Goal: Task Accomplishment & Management: Complete application form

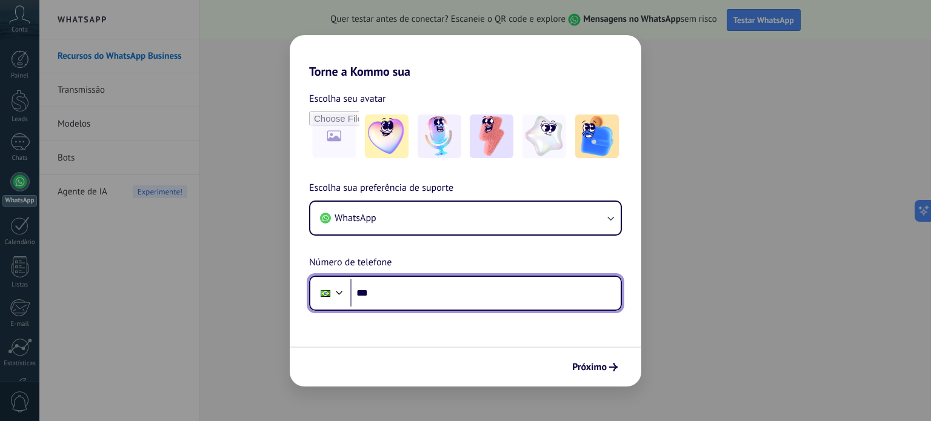
click at [407, 297] on input "***" at bounding box center [485, 294] width 270 height 28
type input "**********"
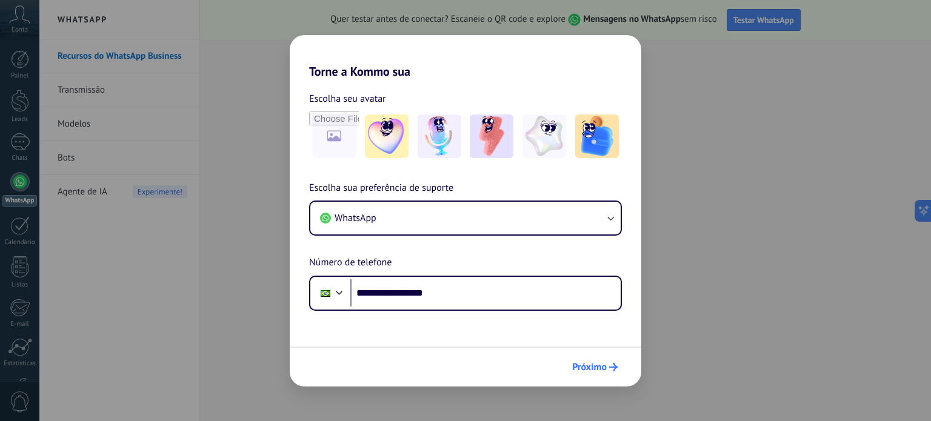
click at [604, 367] on span "Próximo" at bounding box center [589, 367] width 35 height 8
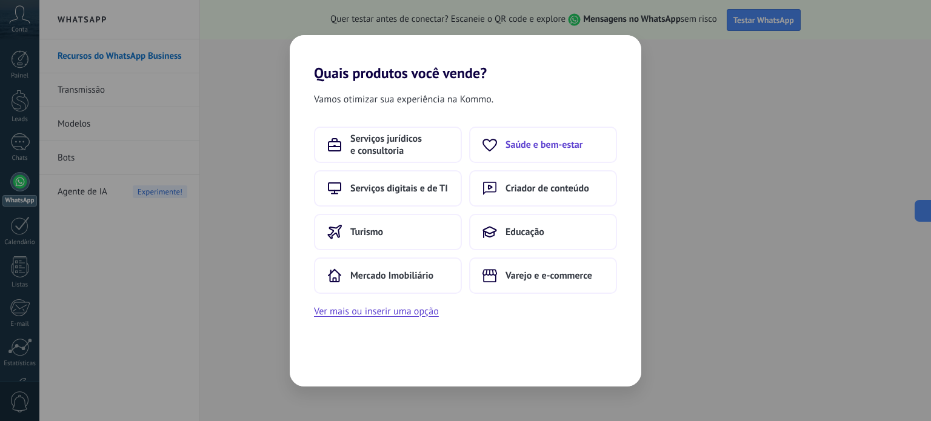
click at [539, 147] on span "Saúde e bem-estar" at bounding box center [544, 145] width 77 height 12
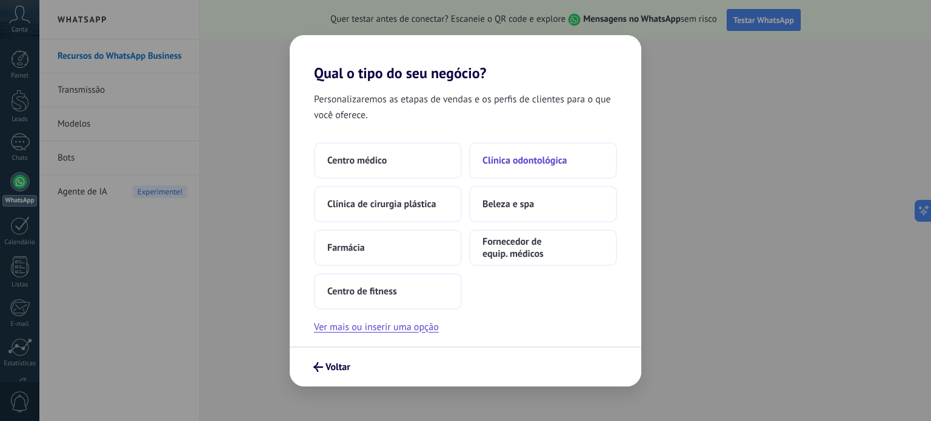
click at [520, 158] on span "Clínica odontológica" at bounding box center [525, 161] width 85 height 12
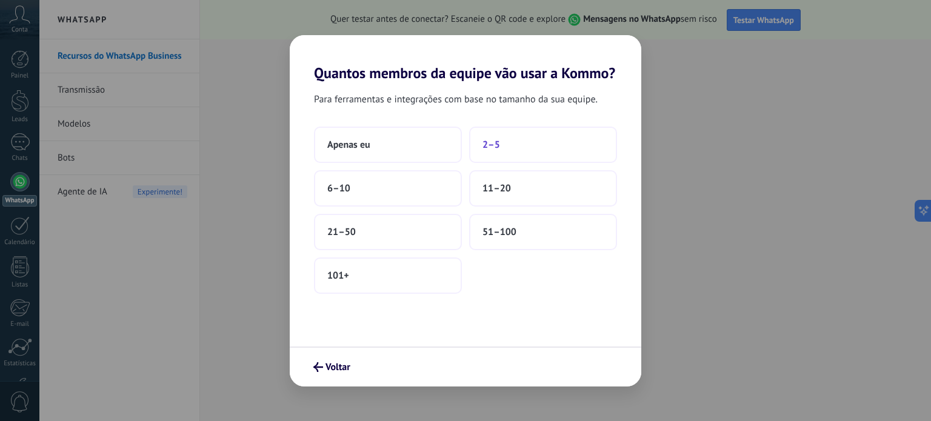
click at [507, 144] on button "2–5" at bounding box center [543, 145] width 148 height 36
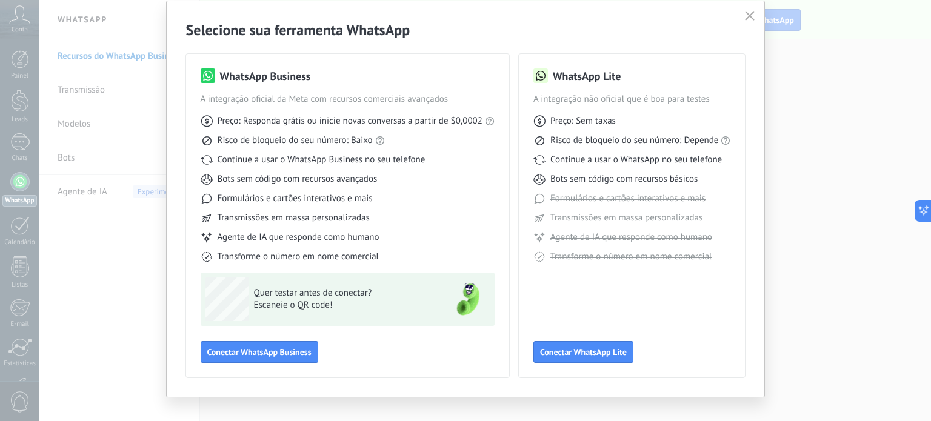
scroll to position [54, 0]
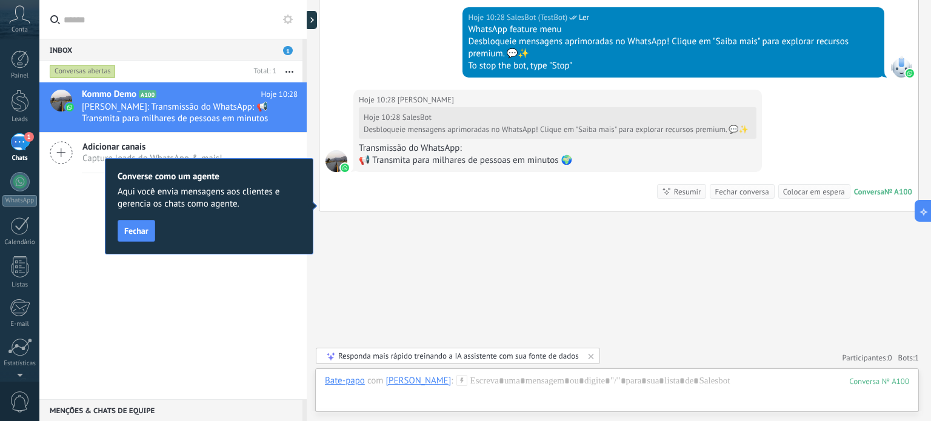
scroll to position [762, 0]
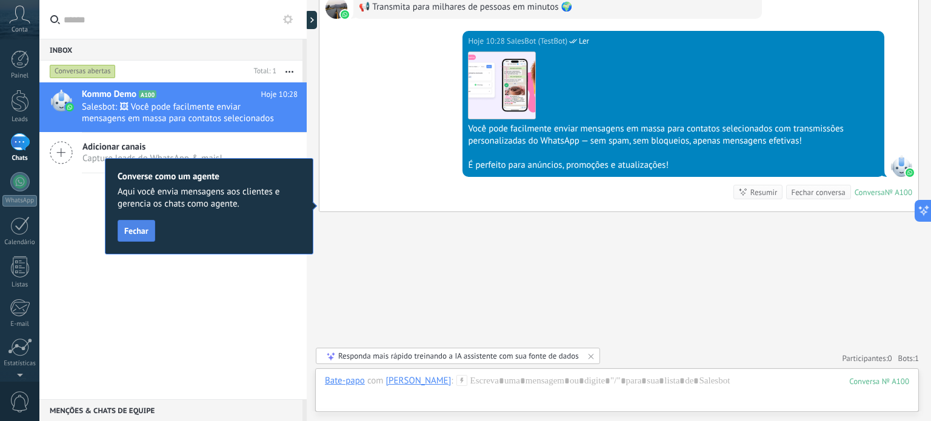
click at [131, 230] on span "Fechar" at bounding box center [136, 231] width 24 height 8
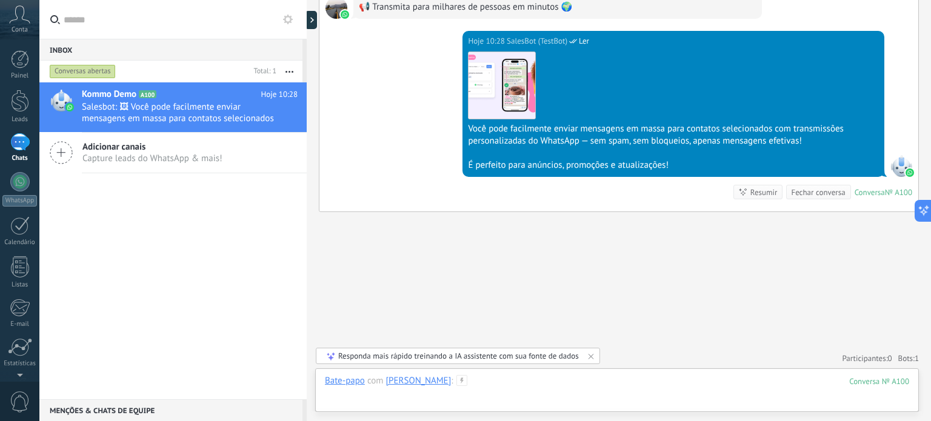
click at [534, 377] on div at bounding box center [617, 393] width 585 height 36
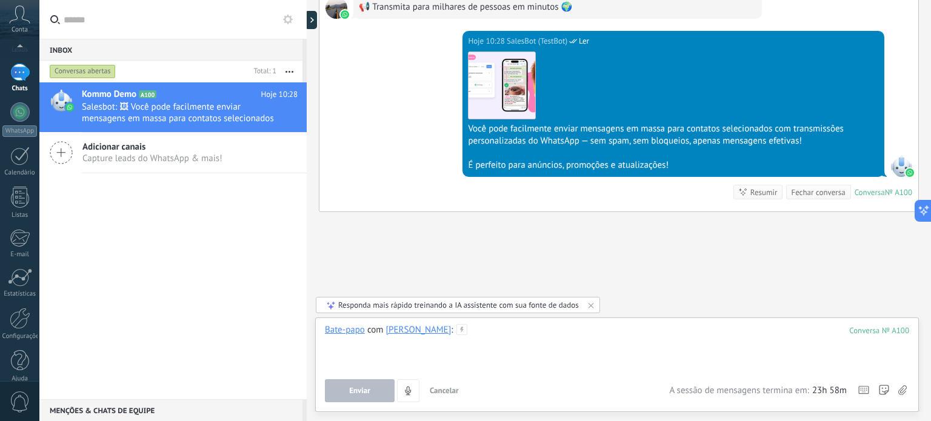
scroll to position [82, 0]
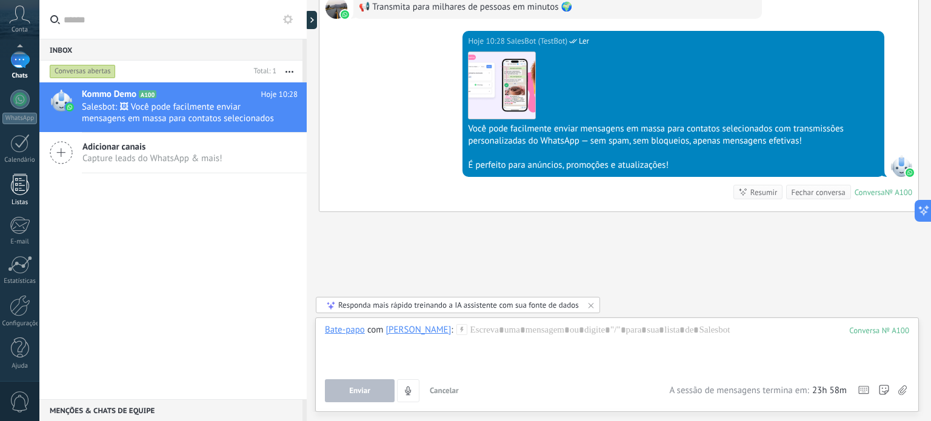
click at [18, 186] on div at bounding box center [20, 184] width 18 height 21
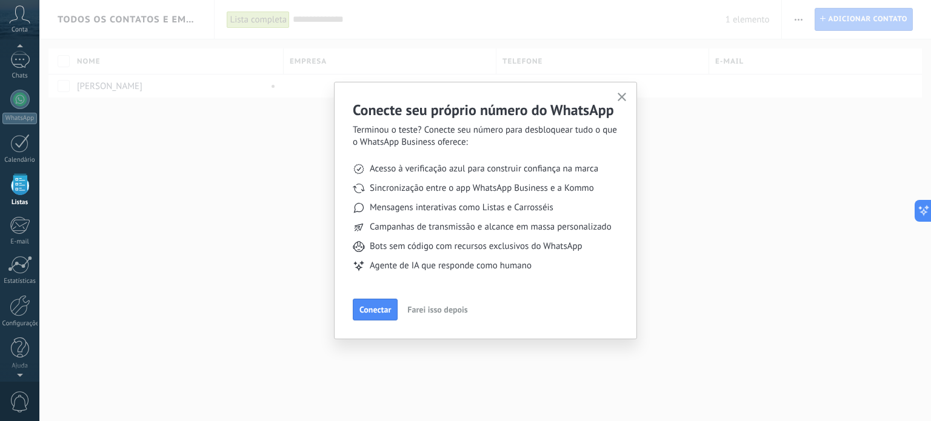
scroll to position [75, 0]
click at [622, 99] on icon "button" at bounding box center [622, 97] width 9 height 9
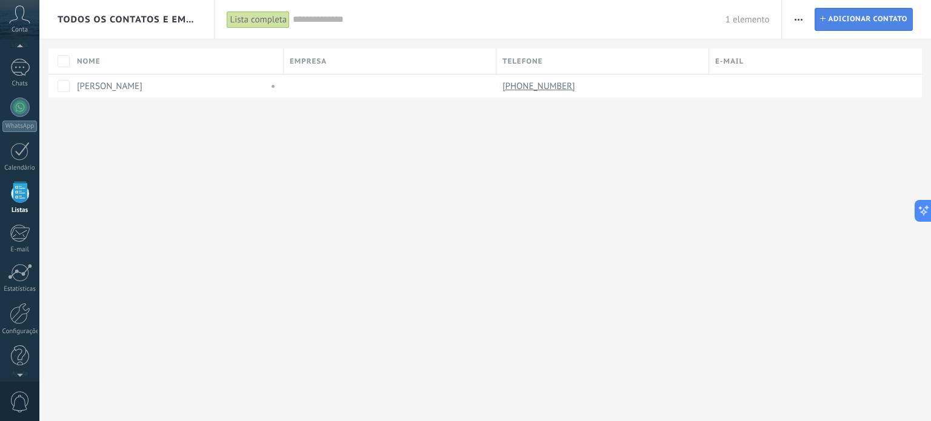
click at [824, 21] on icon at bounding box center [822, 18] width 5 height 5
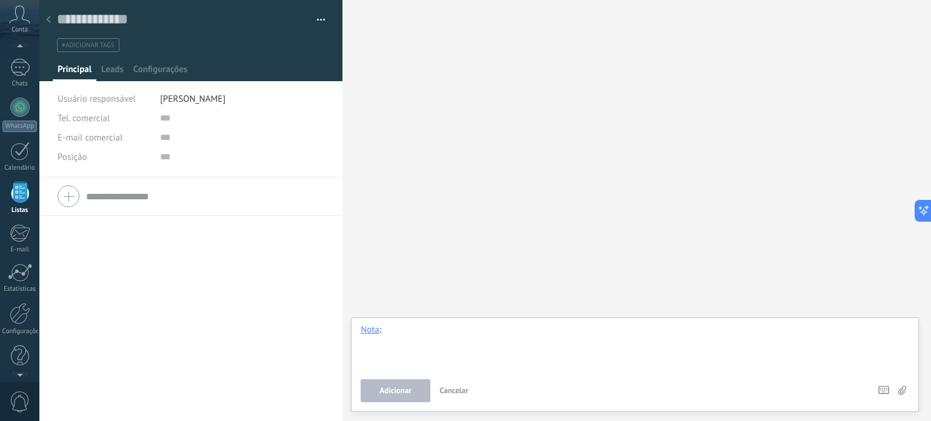
click at [393, 332] on div at bounding box center [635, 347] width 549 height 46
